Goal: Task Accomplishment & Management: Manage account settings

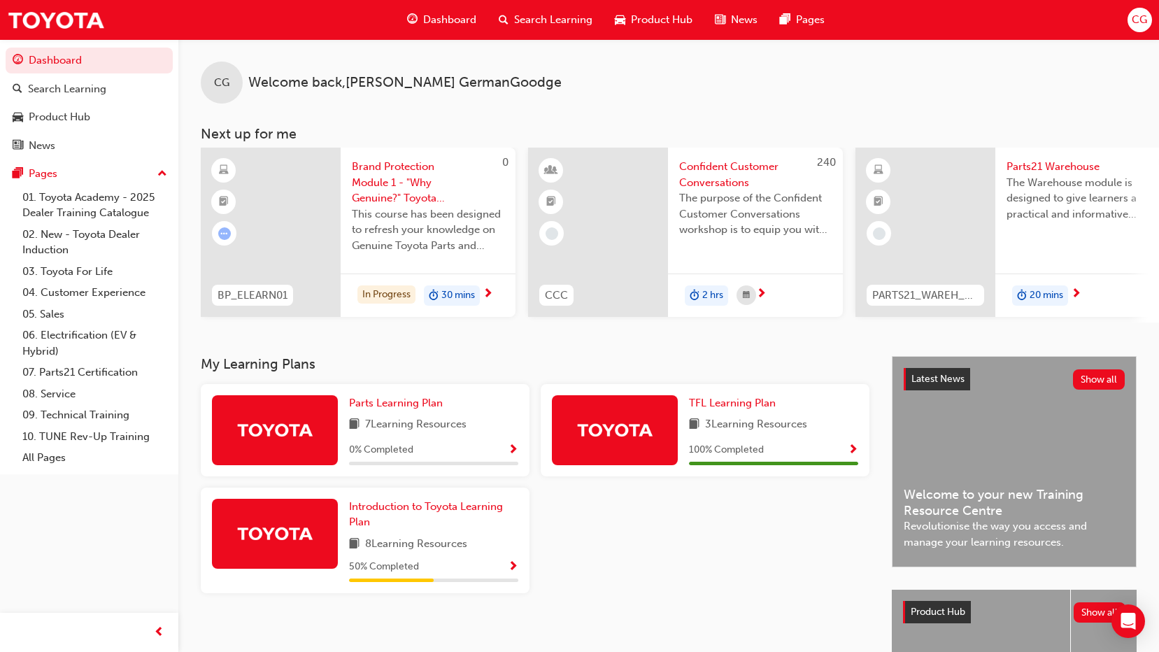
click at [1137, 14] on span "CG" at bounding box center [1139, 20] width 15 height 16
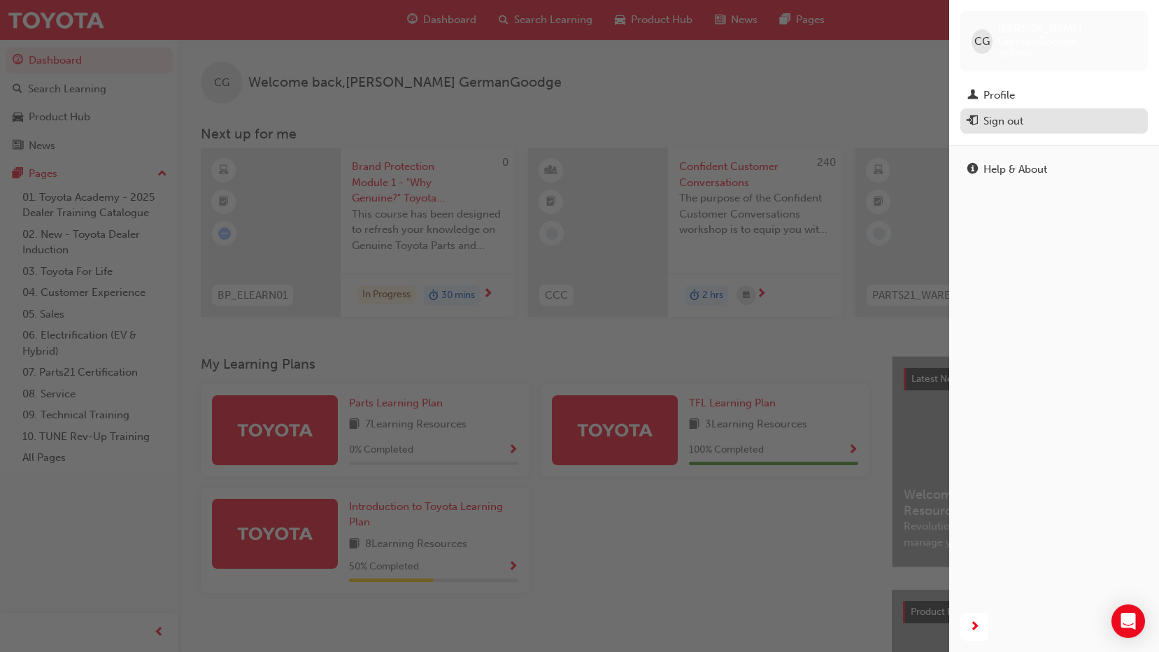
click at [999, 113] on div "Sign out" at bounding box center [1003, 121] width 40 height 16
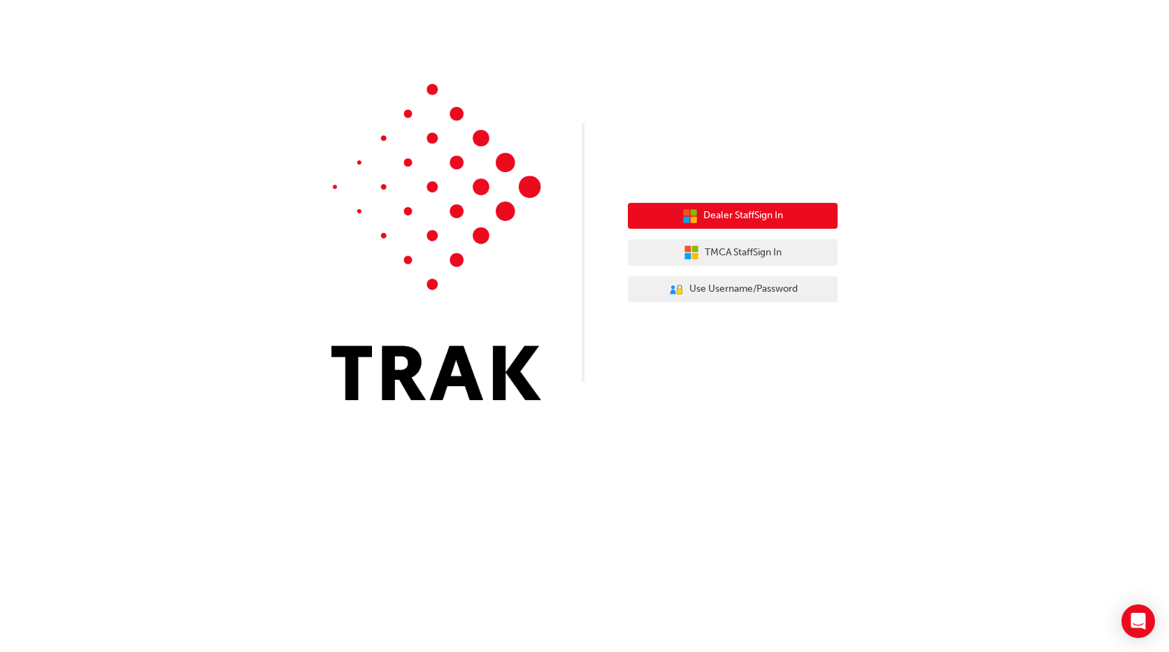
click at [740, 211] on span "Dealer Staff Sign In" at bounding box center [744, 216] width 80 height 16
